Goal: Information Seeking & Learning: Learn about a topic

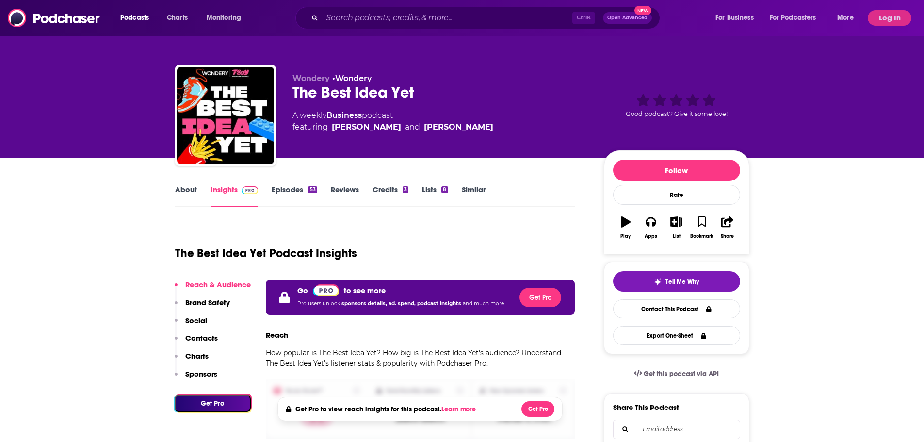
click at [290, 191] on link "Episodes 53" at bounding box center [293, 196] width 45 height 22
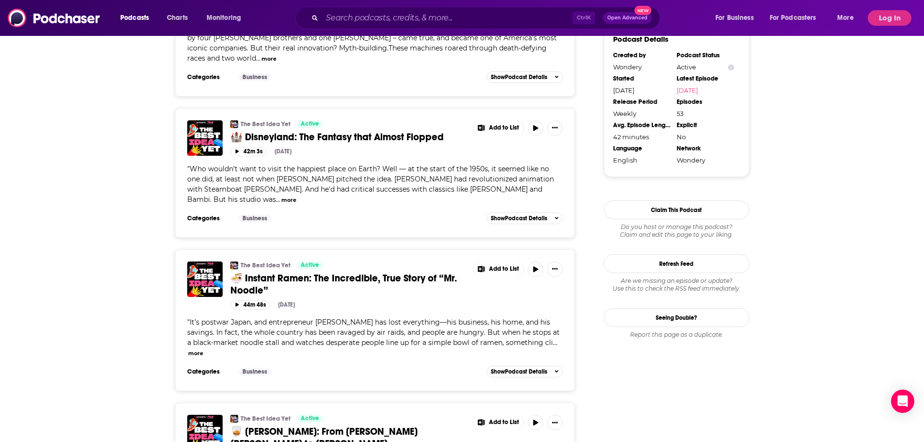
scroll to position [921, 0]
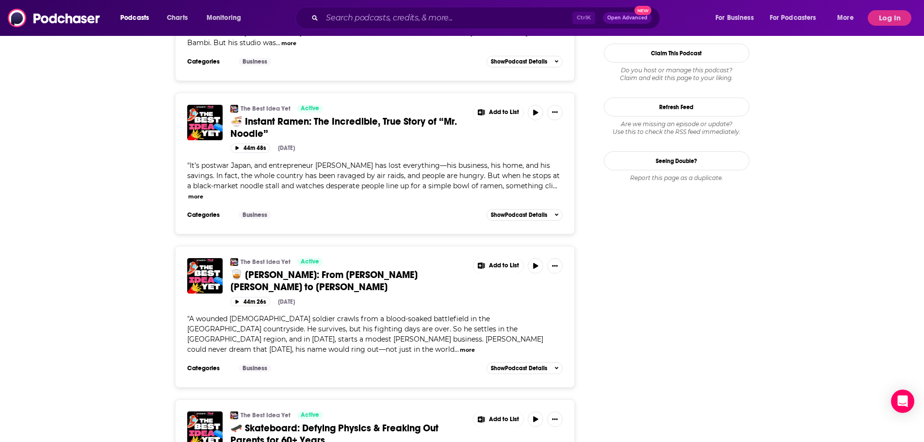
click at [460, 346] on button "more" at bounding box center [467, 350] width 15 height 8
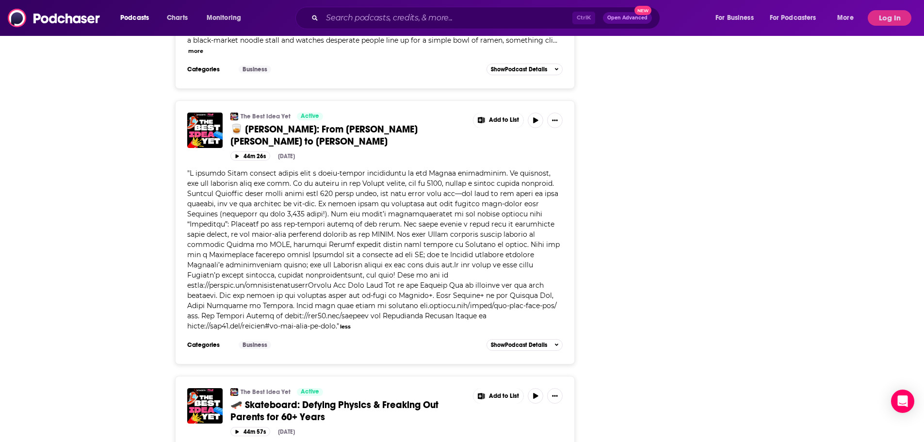
scroll to position [1163, 0]
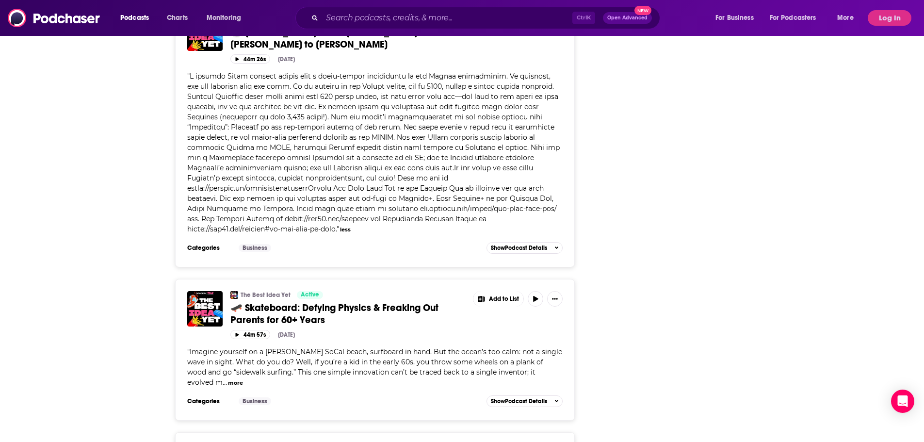
click at [563, 351] on div "" Imagine yourself on a [PERSON_NAME] SoCal beach, surfboard in hand. But the o…" at bounding box center [375, 367] width 376 height 41
click at [532, 350] on span "" Imagine yourself on a [PERSON_NAME] SoCal beach, surfboard in hand. But the o…" at bounding box center [374, 366] width 375 height 39
click at [243, 379] on button "more" at bounding box center [235, 383] width 15 height 8
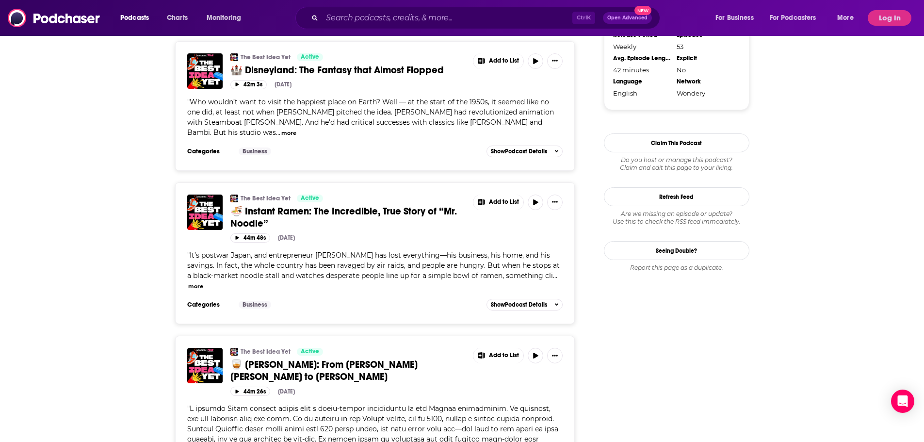
scroll to position [727, 0]
